Goal: Check status: Check status

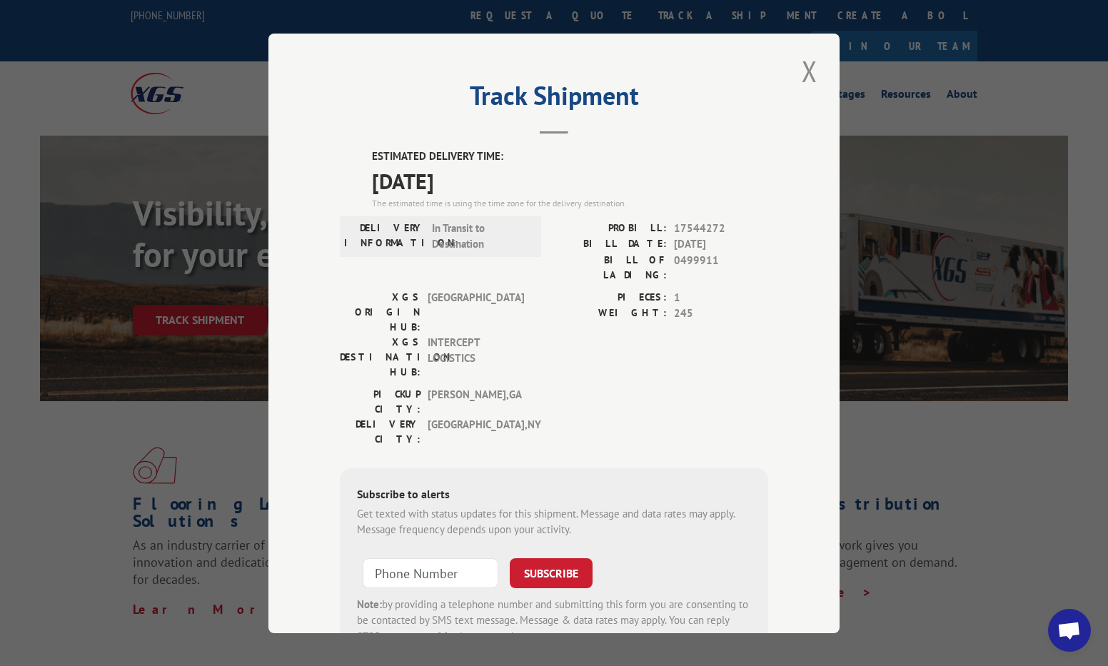
click at [806, 74] on button "Close modal" at bounding box center [810, 70] width 24 height 39
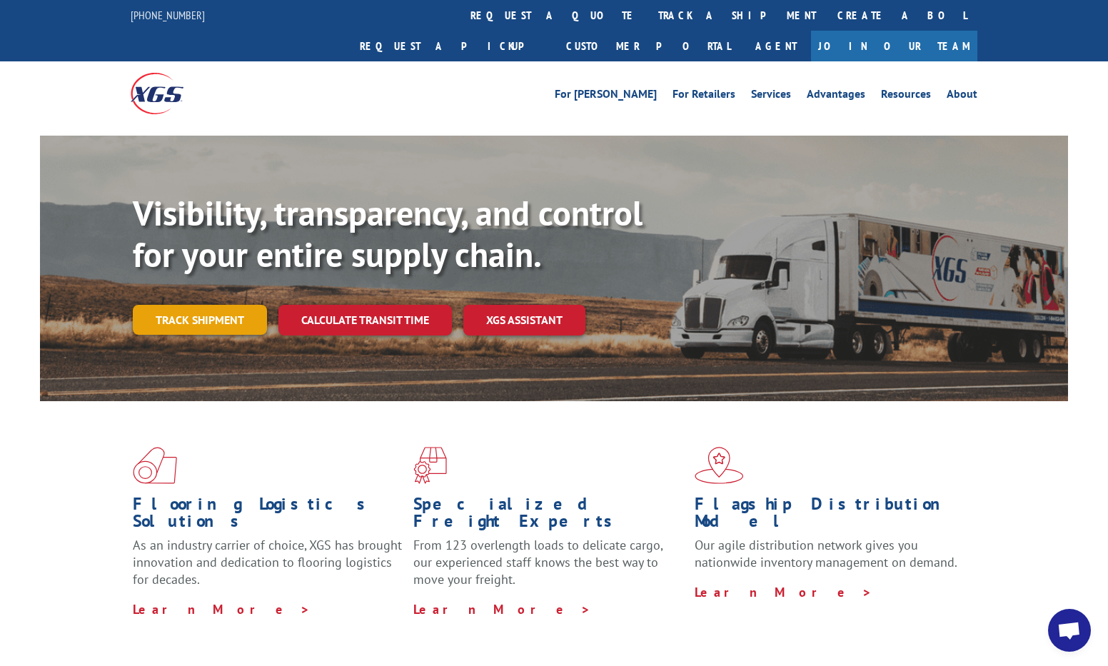
click at [228, 305] on link "Track shipment" at bounding box center [200, 320] width 134 height 30
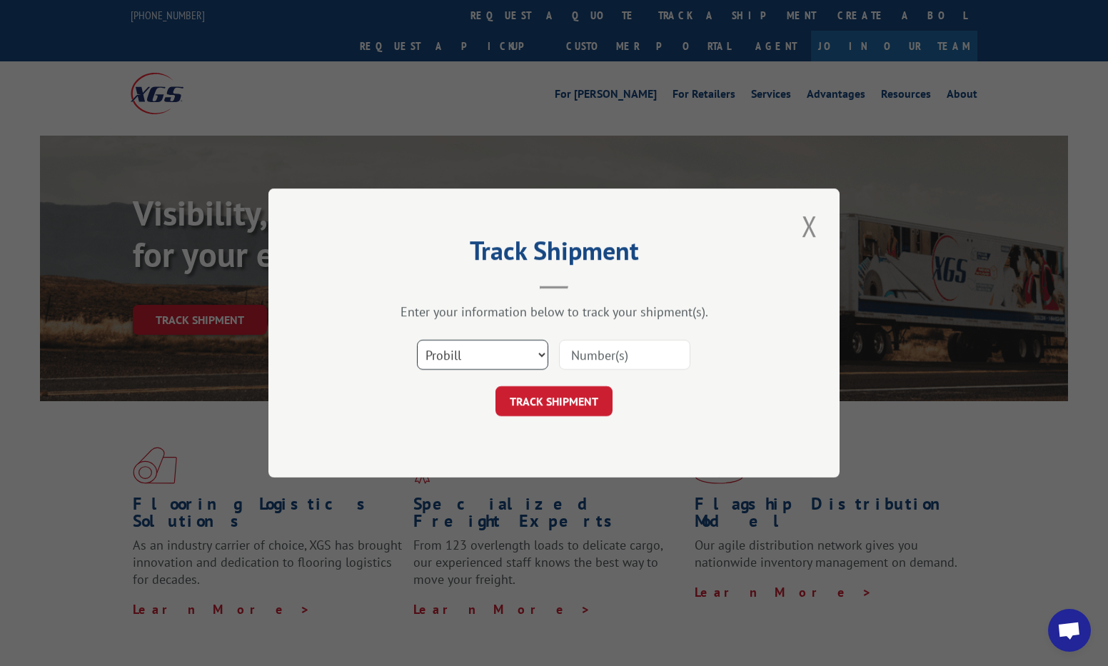
select select "bol"
click at [582, 356] on input at bounding box center [624, 355] width 131 height 30
paste input "0499930"
type input "0499930"
click at [569, 413] on button "TRACK SHIPMENT" at bounding box center [554, 401] width 117 height 30
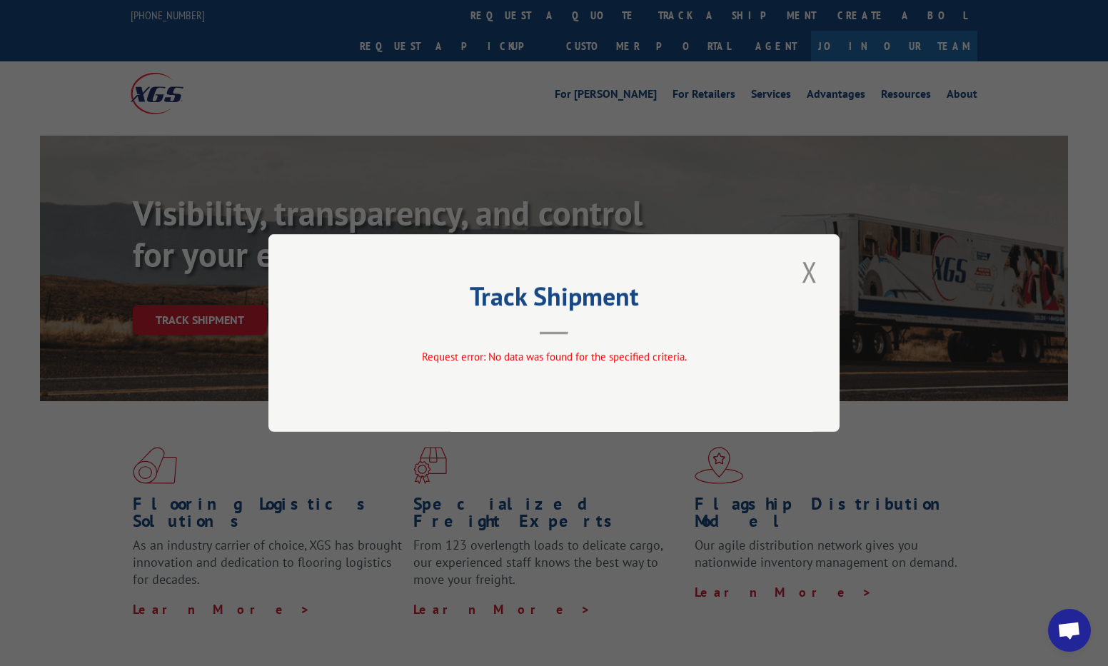
click at [815, 274] on button "Close modal" at bounding box center [810, 271] width 24 height 39
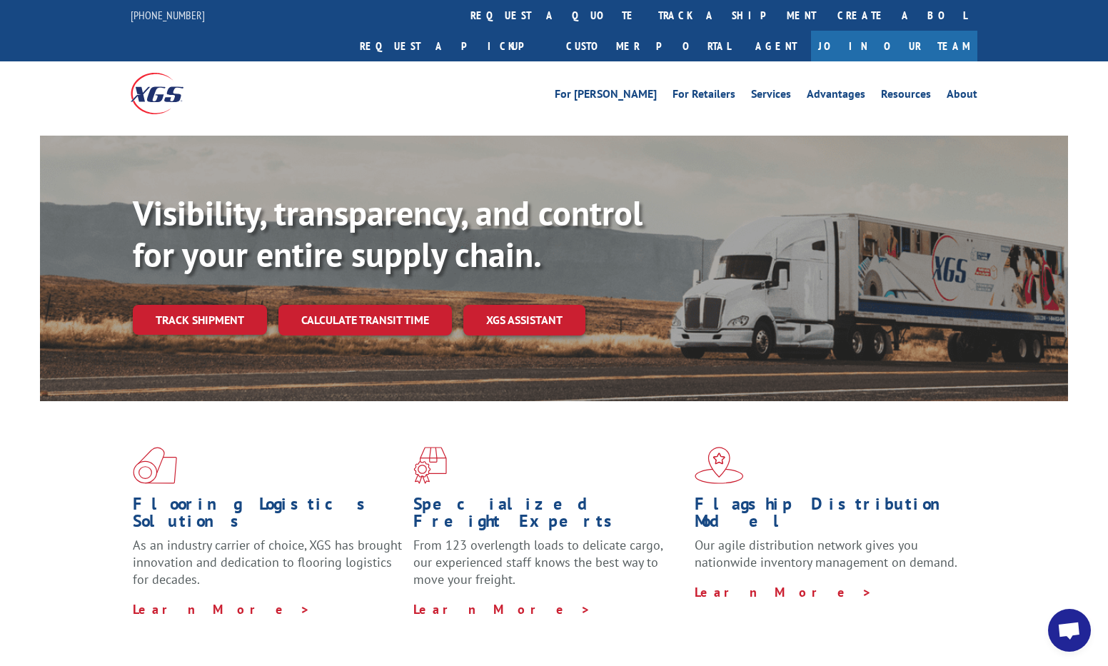
drag, startPoint x: 248, startPoint y: 292, endPoint x: 231, endPoint y: 288, distance: 17.0
click at [231, 305] on link "Track shipment" at bounding box center [200, 320] width 134 height 30
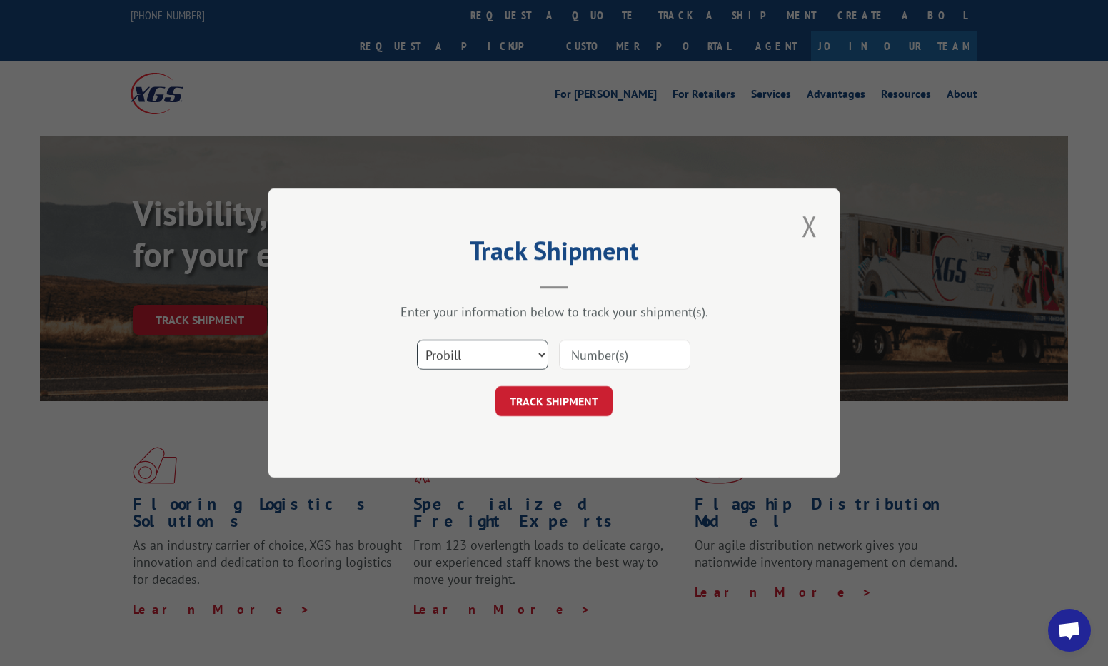
select select "bol"
click at [583, 354] on input at bounding box center [624, 355] width 131 height 30
paste input "0499930"
type input "0499930"
drag, startPoint x: 584, startPoint y: 354, endPoint x: 552, endPoint y: 400, distance: 55.9
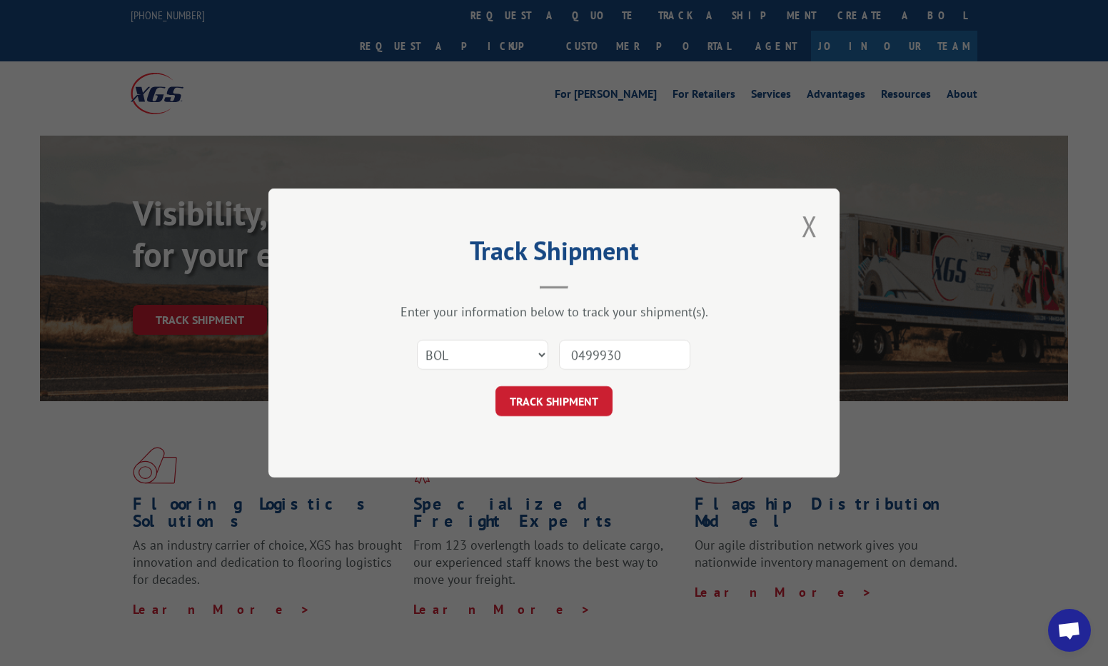
click at [552, 400] on button "TRACK SHIPMENT" at bounding box center [554, 401] width 117 height 30
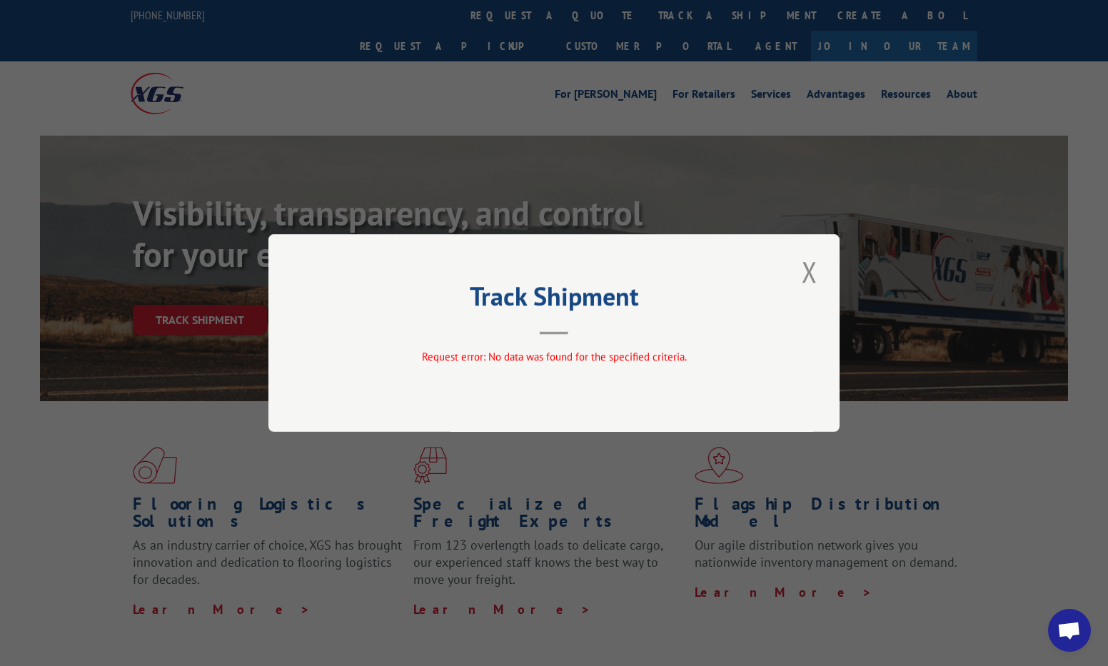
click at [814, 277] on button "Close modal" at bounding box center [810, 271] width 24 height 39
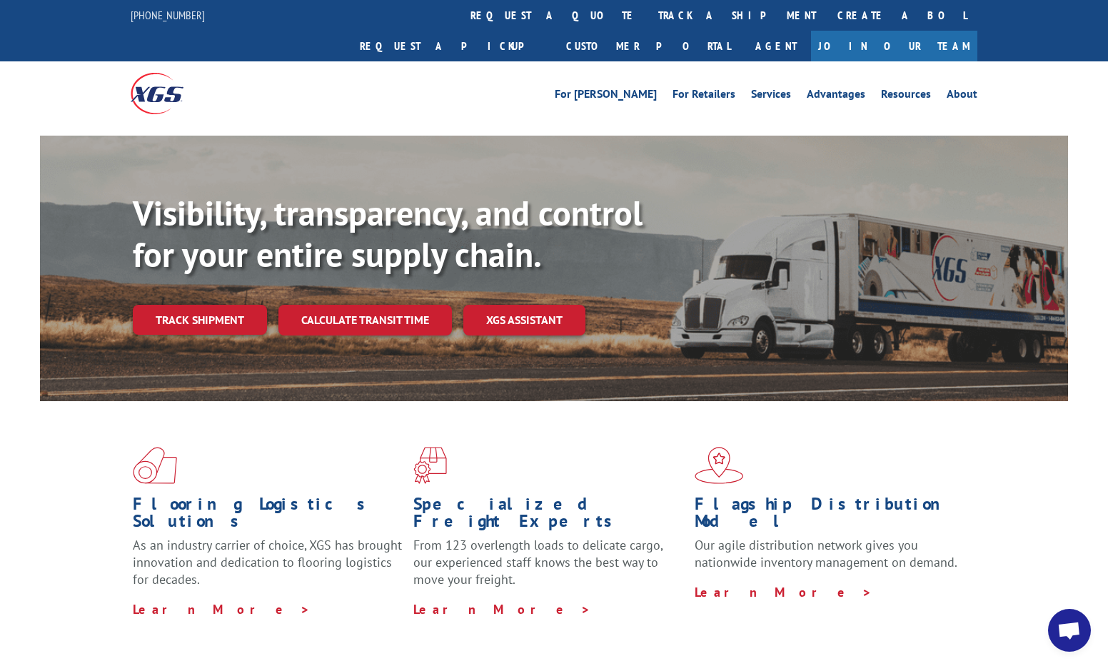
click at [196, 305] on link "Track shipment" at bounding box center [200, 320] width 134 height 30
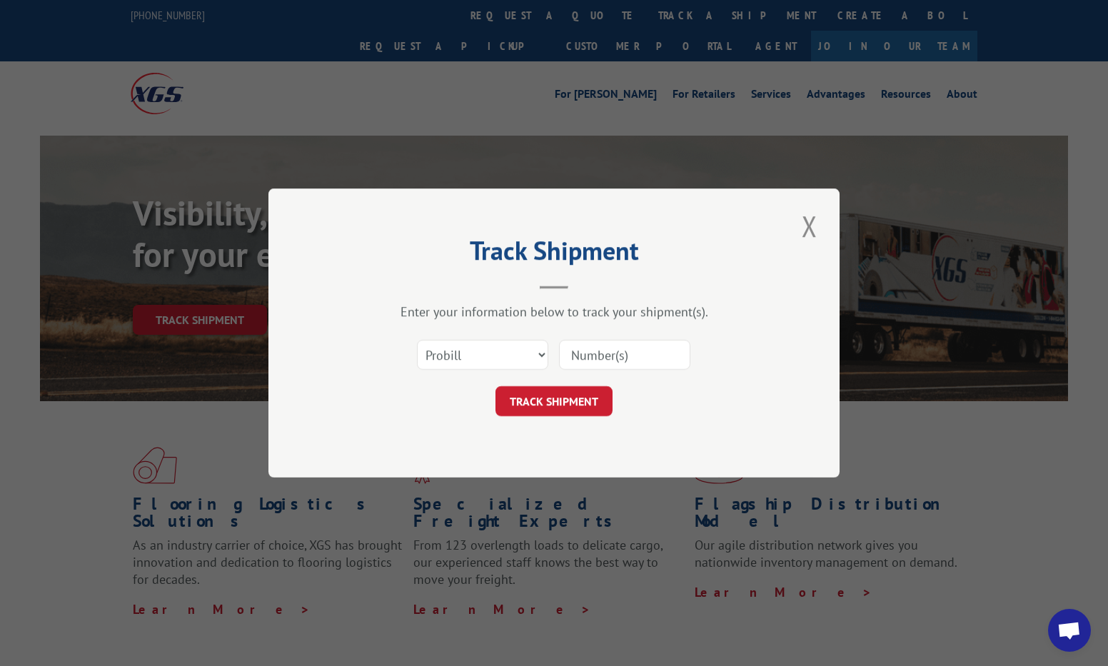
click at [808, 227] on button "Close modal" at bounding box center [810, 225] width 24 height 39
